Goal: Task Accomplishment & Management: Manage account settings

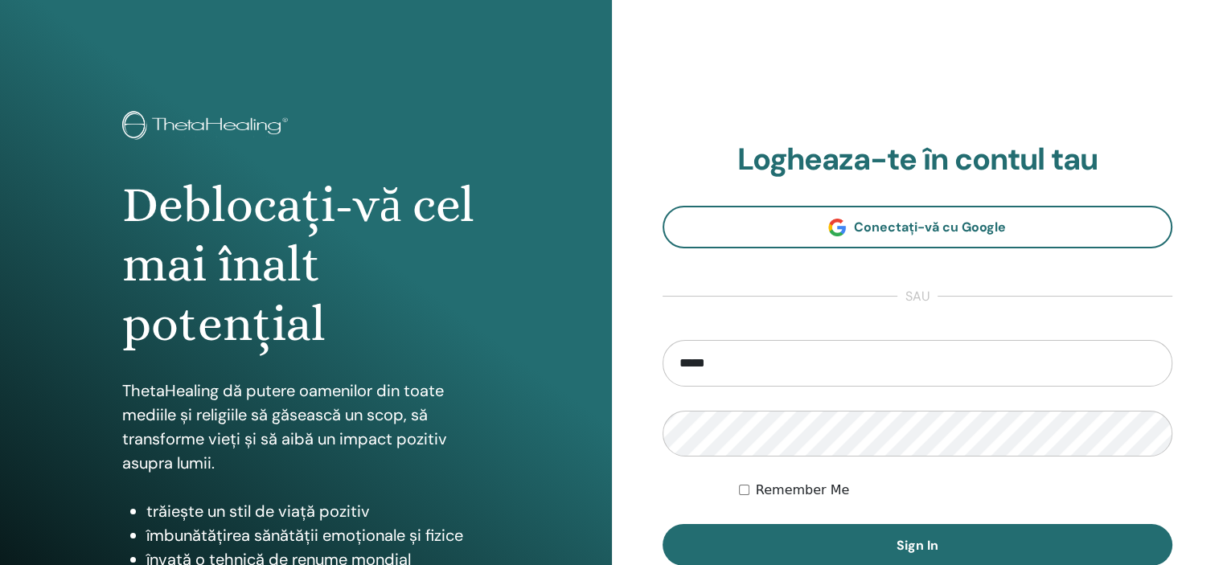
type input "**********"
click at [662, 524] on button "Sign In" at bounding box center [917, 545] width 510 height 42
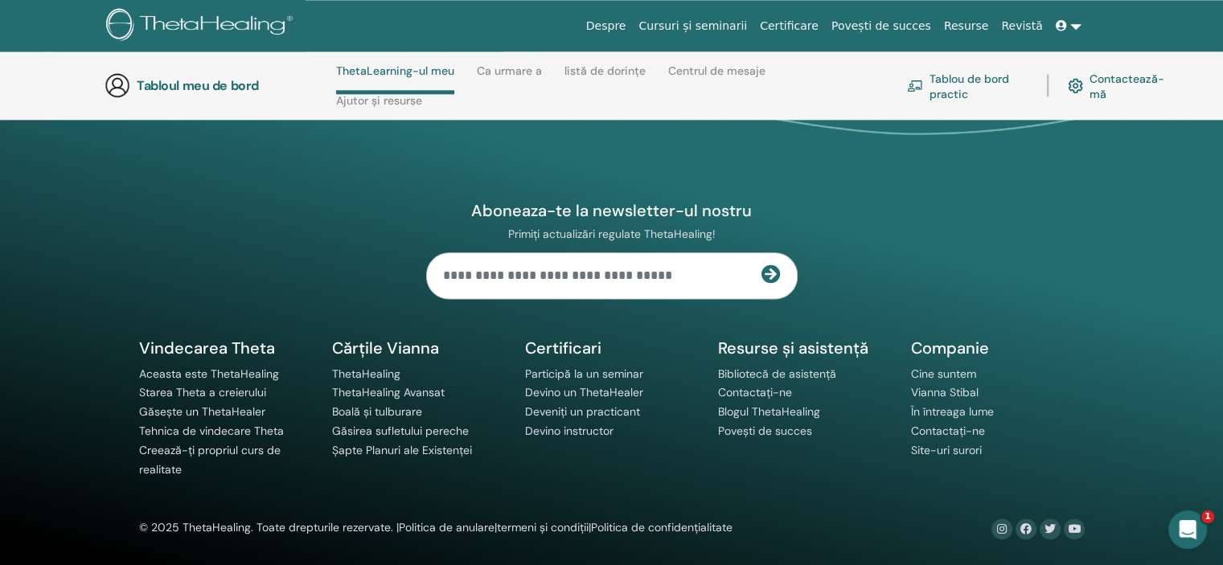
scroll to position [2060, 0]
click at [435, 431] on font "Găsirea sufletului pereche" at bounding box center [400, 431] width 137 height 14
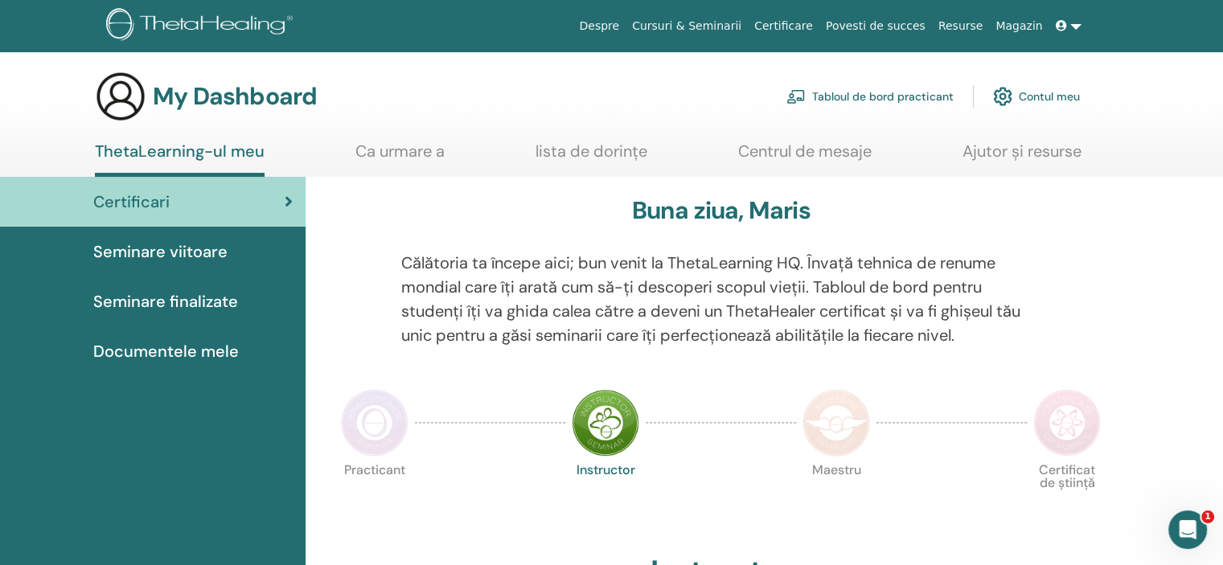
click at [183, 352] on span "Documentele mele" at bounding box center [166, 351] width 146 height 24
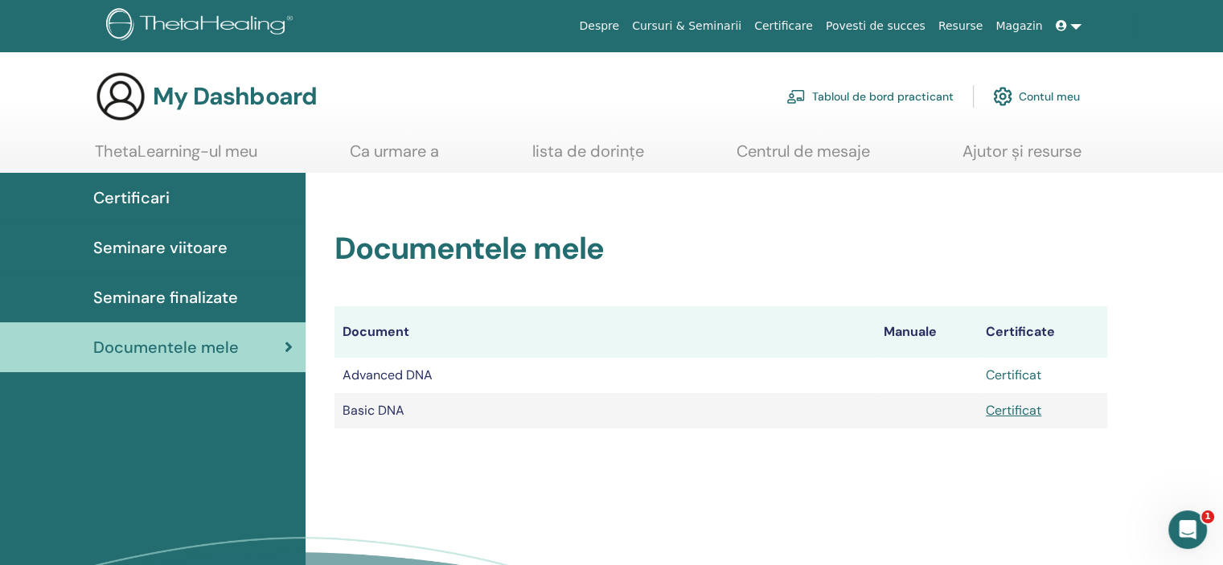
click at [1022, 373] on link "Certificat" at bounding box center [1013, 375] width 55 height 17
click at [1040, 97] on link "Contul meu" at bounding box center [1036, 96] width 87 height 35
click at [1036, 100] on link "Contul meu" at bounding box center [1036, 96] width 87 height 35
click at [1071, 22] on link at bounding box center [1068, 26] width 39 height 30
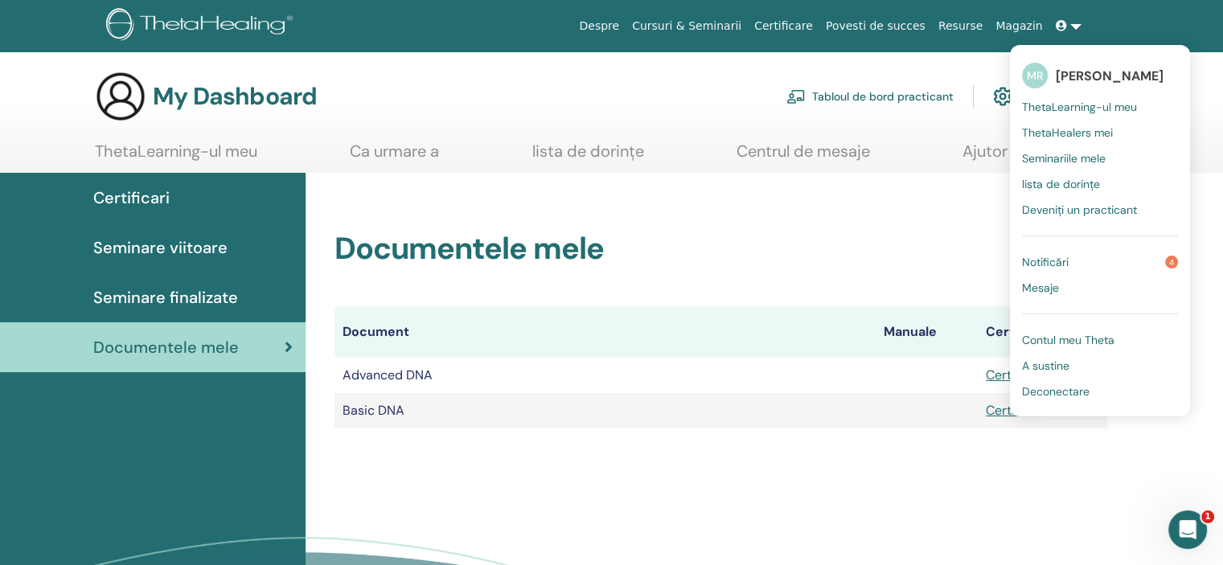
click at [1072, 388] on span "Deconectare" at bounding box center [1056, 391] width 68 height 14
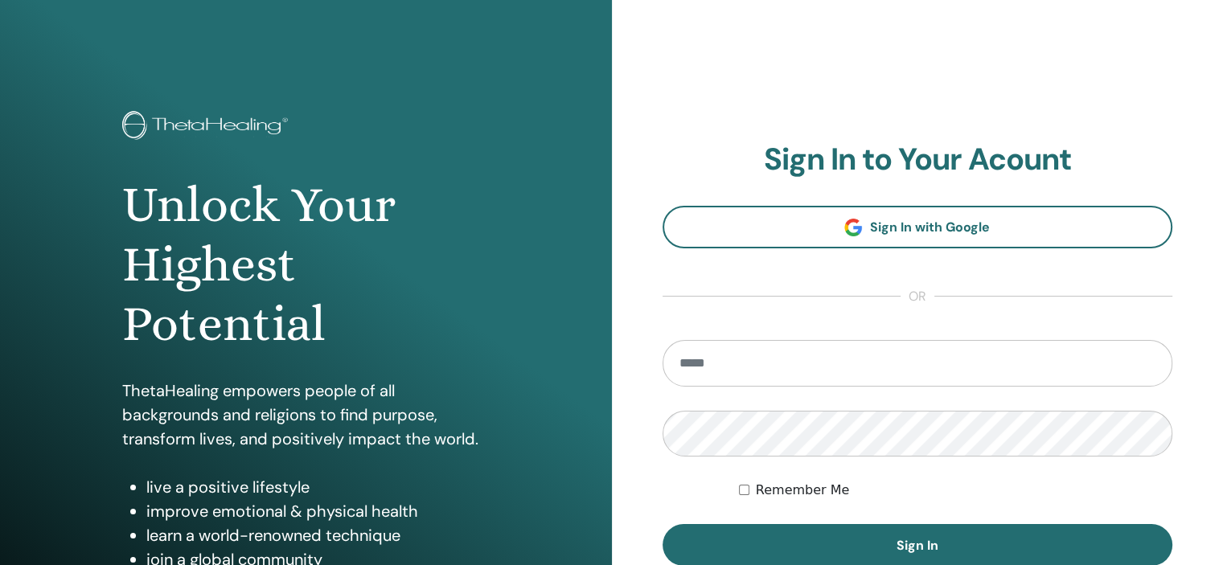
click at [906, 356] on input "email" at bounding box center [917, 363] width 510 height 47
type input "**********"
click at [662, 524] on button "Sign In" at bounding box center [917, 545] width 510 height 42
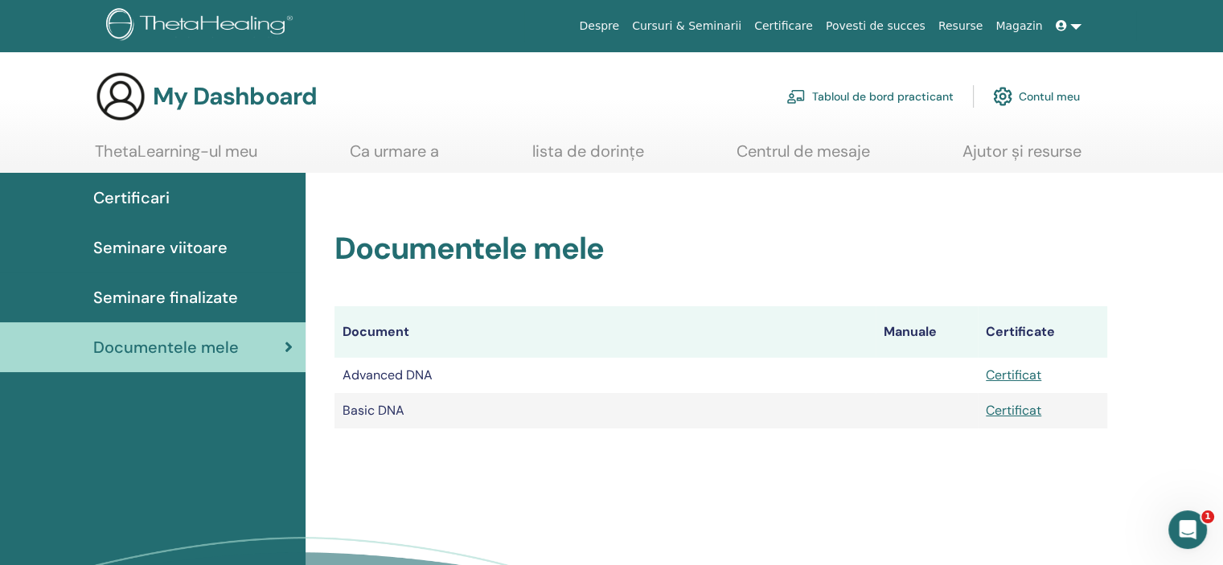
click at [1064, 23] on icon at bounding box center [1061, 25] width 11 height 11
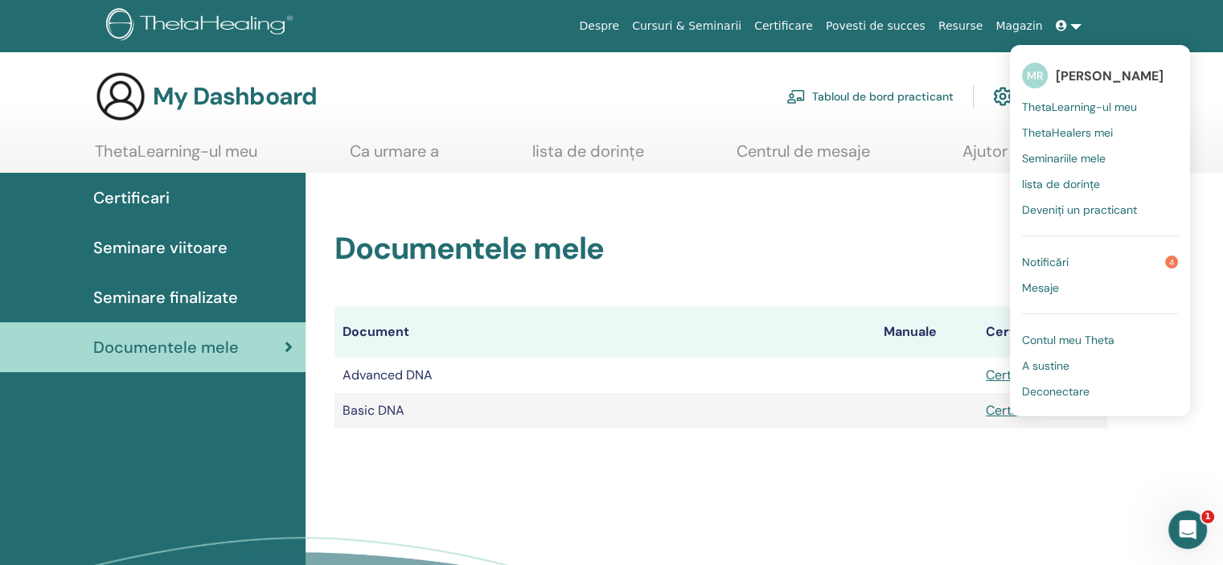
click at [1074, 389] on span "Deconectare" at bounding box center [1056, 391] width 68 height 14
